Goal: Find contact information: Find contact information

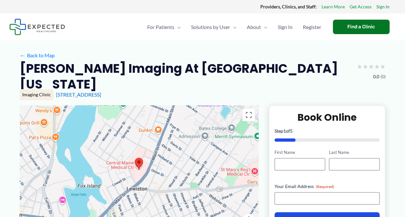
drag, startPoint x: 143, startPoint y: 87, endPoint x: 54, endPoint y: 84, distance: 88.1
click at [54, 89] on div "Imaging Clinic [STREET_ADDRESS]" at bounding box center [203, 94] width 366 height 11
copy link "[STREET_ADDRESS]"
click at [157, 91] on div "[STREET_ADDRESS]" at bounding box center [221, 94] width 330 height 7
drag, startPoint x: 139, startPoint y: 79, endPoint x: 20, endPoint y: 72, distance: 118.9
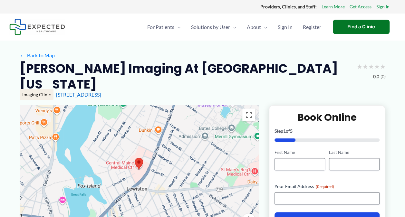
click at [20, 72] on div "[PERSON_NAME] Imaging at [GEOGRAPHIC_DATA][US_STATE] ★ ★ ★ ★ ★ 0.0 (0) Imaging …" at bounding box center [203, 83] width 366 height 45
copy div "[PERSON_NAME] Imaging at [GEOGRAPHIC_DATA][US_STATE] ★ ★ ★ ★ ★ 0.0 (0) Imaging …"
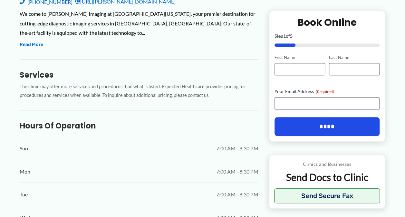
scroll to position [161, 0]
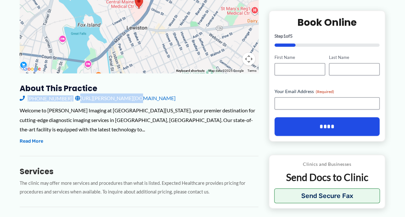
drag, startPoint x: 146, startPoint y: 90, endPoint x: 18, endPoint y: 88, distance: 128.4
copy div "[PHONE_NUMBER] [URL][PERSON_NAME][DOMAIN_NAME]"
